Goal: Task Accomplishment & Management: Use online tool/utility

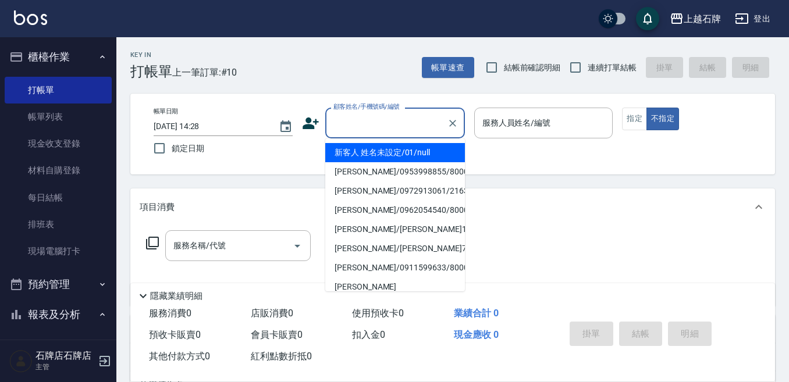
click at [378, 130] on input "顧客姓名/手機號碼/編號" at bounding box center [386, 123] width 112 height 20
click at [401, 156] on li "新客人 姓名未設定/01/null" at bounding box center [395, 152] width 140 height 19
type input "新客人 姓名未設定/01/null"
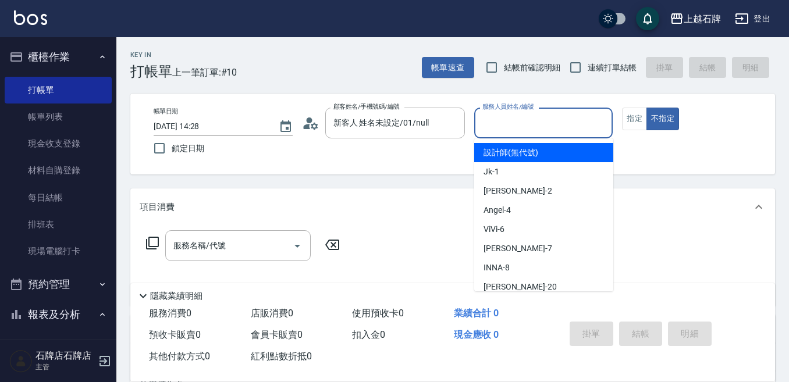
drag, startPoint x: 534, startPoint y: 122, endPoint x: 532, endPoint y: 170, distance: 48.3
click at [534, 153] on body "上越石牌 登出 櫃檯作業 打帳單 帳單列表 現金收支登錄 材料自購登錄 每日結帳 排班表 現場電腦打卡 預約管理 預約管理 單日預約紀錄 單週預約紀錄 報表及…" at bounding box center [394, 283] width 789 height 566
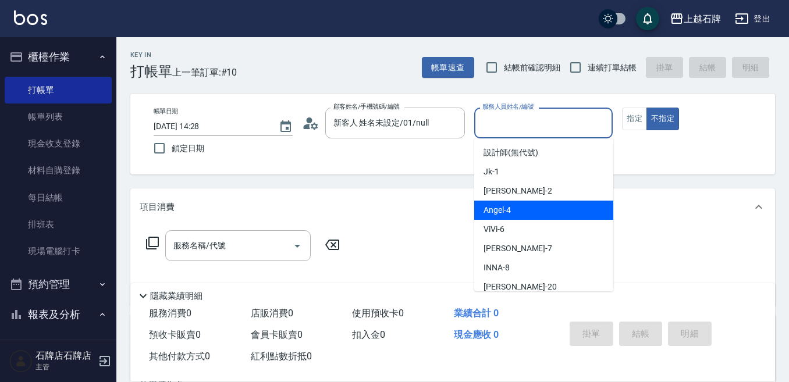
drag, startPoint x: 519, startPoint y: 211, endPoint x: 326, endPoint y: 257, distance: 199.2
click at [519, 211] on div "[PERSON_NAME] -4" at bounding box center [543, 210] width 139 height 19
type input "[PERSON_NAME]-4"
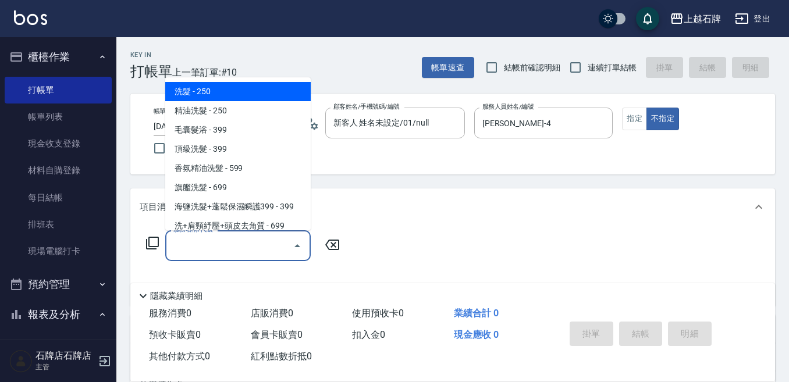
click at [229, 247] on input "服務名稱/代號" at bounding box center [228, 246] width 117 height 20
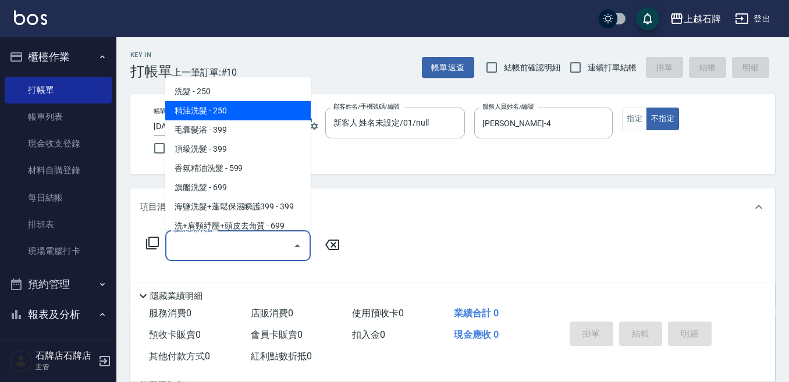
click at [239, 106] on span "精油洗髮 - 250" at bounding box center [237, 110] width 145 height 19
type input "精油洗髮(102)"
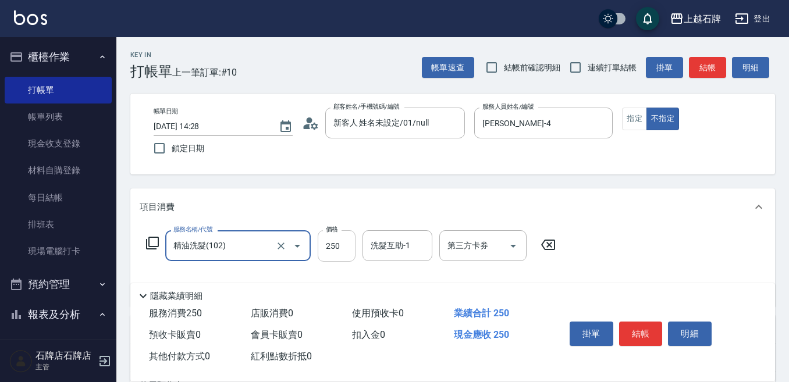
click at [331, 253] on input "250" at bounding box center [337, 245] width 38 height 31
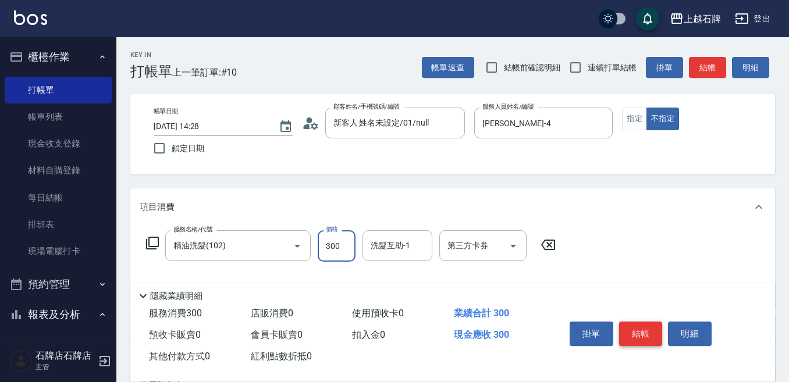
type input "300"
click at [648, 326] on button "結帳" at bounding box center [641, 334] width 44 height 24
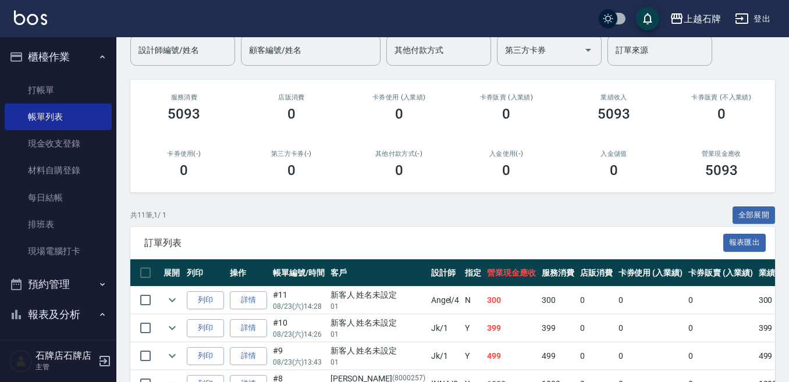
scroll to position [116, 0]
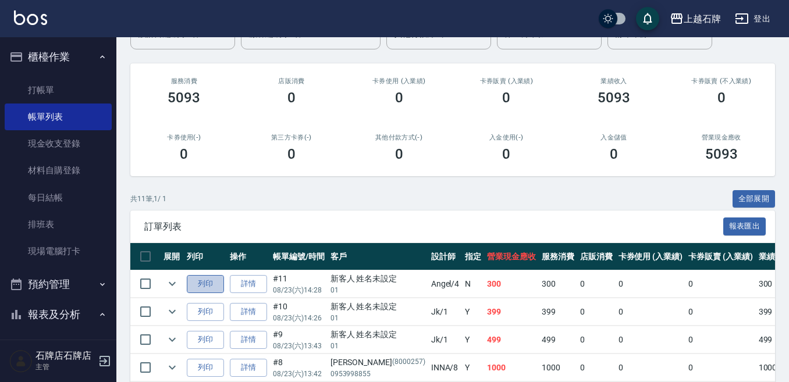
click at [198, 280] on button "列印" at bounding box center [205, 284] width 37 height 18
